Goal: Task Accomplishment & Management: Complete application form

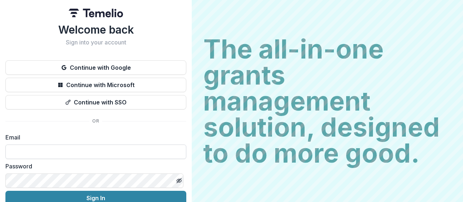
click at [63, 153] on input at bounding box center [95, 152] width 181 height 14
type input "**********"
click at [5, 191] on button "Sign In" at bounding box center [95, 198] width 181 height 14
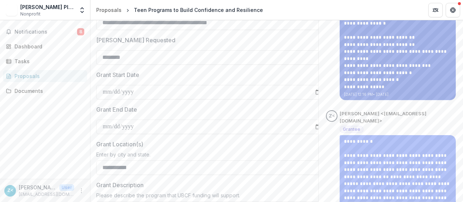
scroll to position [126, 0]
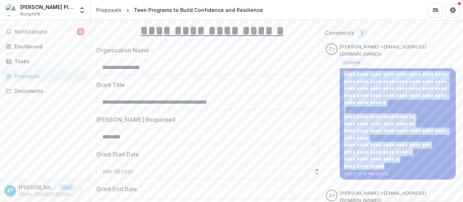
drag, startPoint x: 382, startPoint y: 165, endPoint x: 342, endPoint y: 73, distance: 100.8
click at [344, 73] on div "**********" at bounding box center [397, 120] width 107 height 99
copy div "**********"
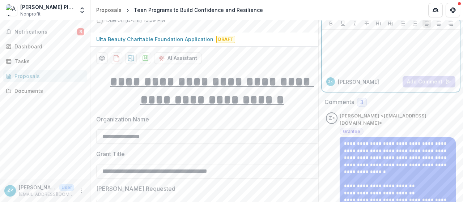
click at [347, 47] on div at bounding box center [391, 51] width 132 height 36
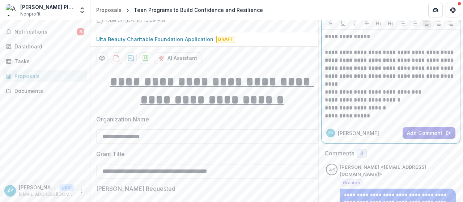
scroll to position [11, 0]
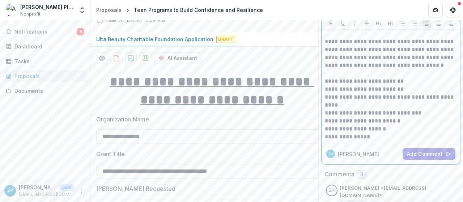
click at [353, 73] on p "**********" at bounding box center [390, 50] width 130 height 56
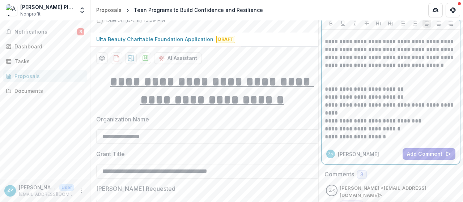
scroll to position [19, 0]
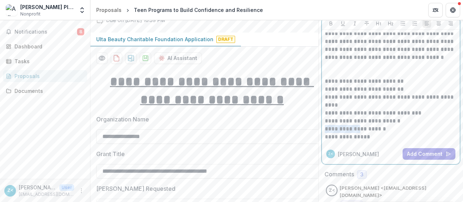
drag, startPoint x: 352, startPoint y: 131, endPoint x: 322, endPoint y: 128, distance: 30.5
click at [322, 128] on div "**********" at bounding box center [391, 87] width 138 height 114
click at [419, 153] on button "Add Comment" at bounding box center [429, 154] width 53 height 12
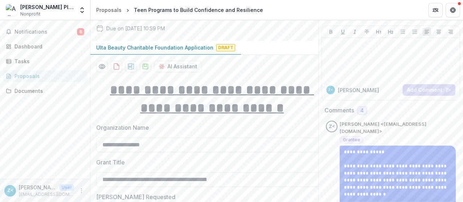
scroll to position [0, 0]
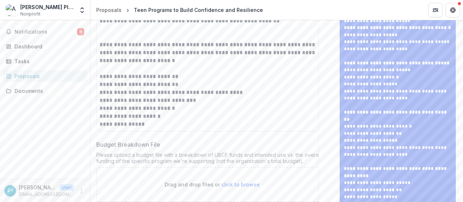
scroll to position [621, 0]
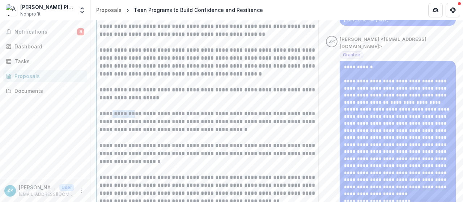
drag, startPoint x: 130, startPoint y: 116, endPoint x: 106, endPoint y: 116, distance: 23.5
click at [106, 117] on div "**********" at bounding box center [211, 165] width 225 height 287
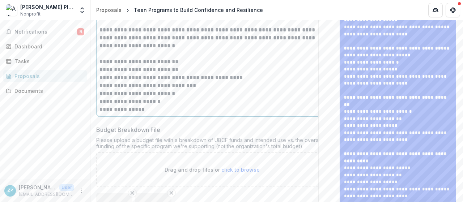
scroll to position [636, 0]
drag, startPoint x: 130, startPoint y: 101, endPoint x: 99, endPoint y: 100, distance: 30.8
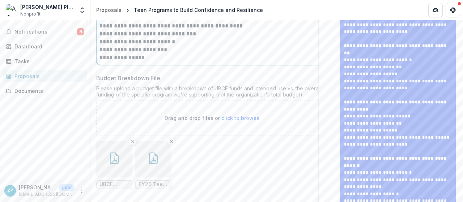
scroll to position [689, 0]
click at [102, 157] on button "button" at bounding box center [114, 159] width 36 height 36
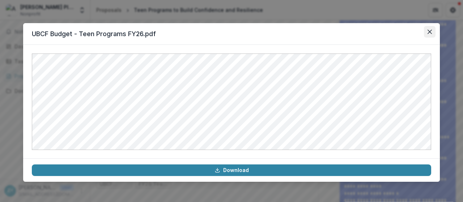
click at [428, 34] on button "Close" at bounding box center [430, 32] width 12 height 12
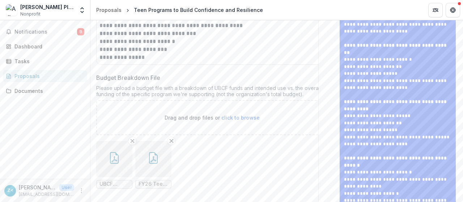
click at [156, 161] on icon "button" at bounding box center [154, 158] width 12 height 12
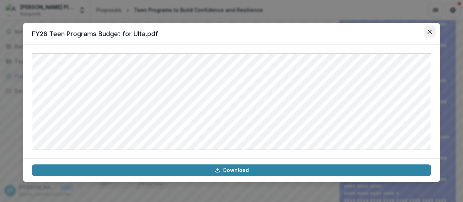
click at [431, 31] on icon "Close" at bounding box center [430, 32] width 4 height 4
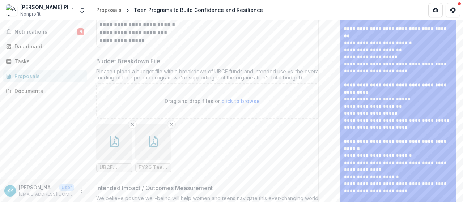
scroll to position [706, 0]
click at [120, 150] on button "button" at bounding box center [114, 141] width 36 height 36
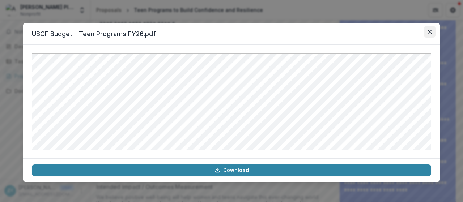
click at [428, 32] on icon "Close" at bounding box center [430, 32] width 4 height 4
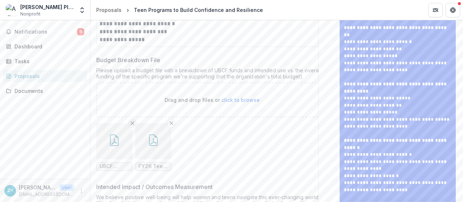
click at [133, 122] on line "Remove File" at bounding box center [132, 123] width 3 height 3
click at [132, 122] on line "Remove File" at bounding box center [132, 123] width 3 height 3
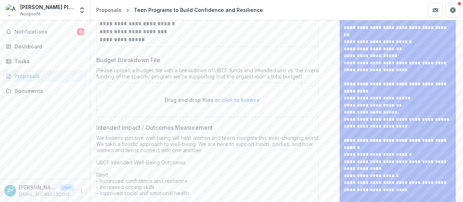
click at [245, 97] on span "click to browse" at bounding box center [240, 100] width 38 height 6
type input "**********"
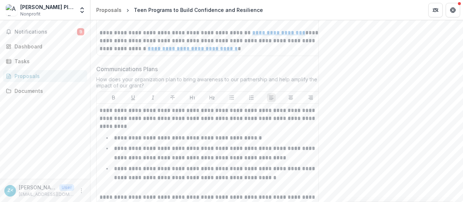
scroll to position [1656, 0]
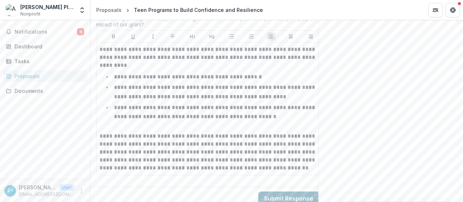
click at [275, 192] on button "Submit Response" at bounding box center [292, 199] width 69 height 14
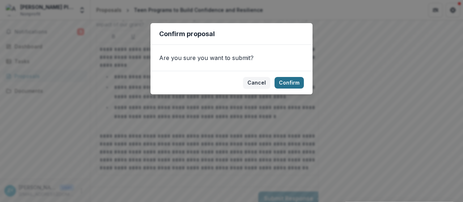
click at [296, 79] on button "Confirm" at bounding box center [289, 83] width 29 height 12
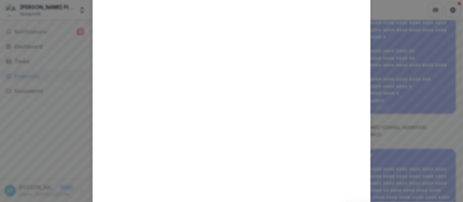
scroll to position [0, 0]
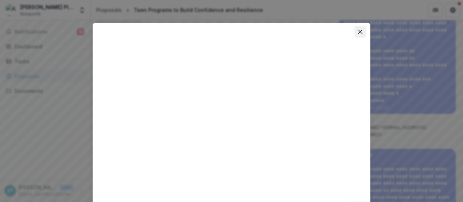
click at [360, 33] on icon "Close" at bounding box center [360, 32] width 4 height 4
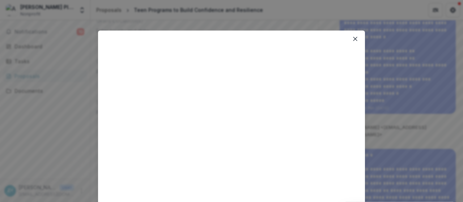
scroll to position [27, 0]
